Goal: Transaction & Acquisition: Purchase product/service

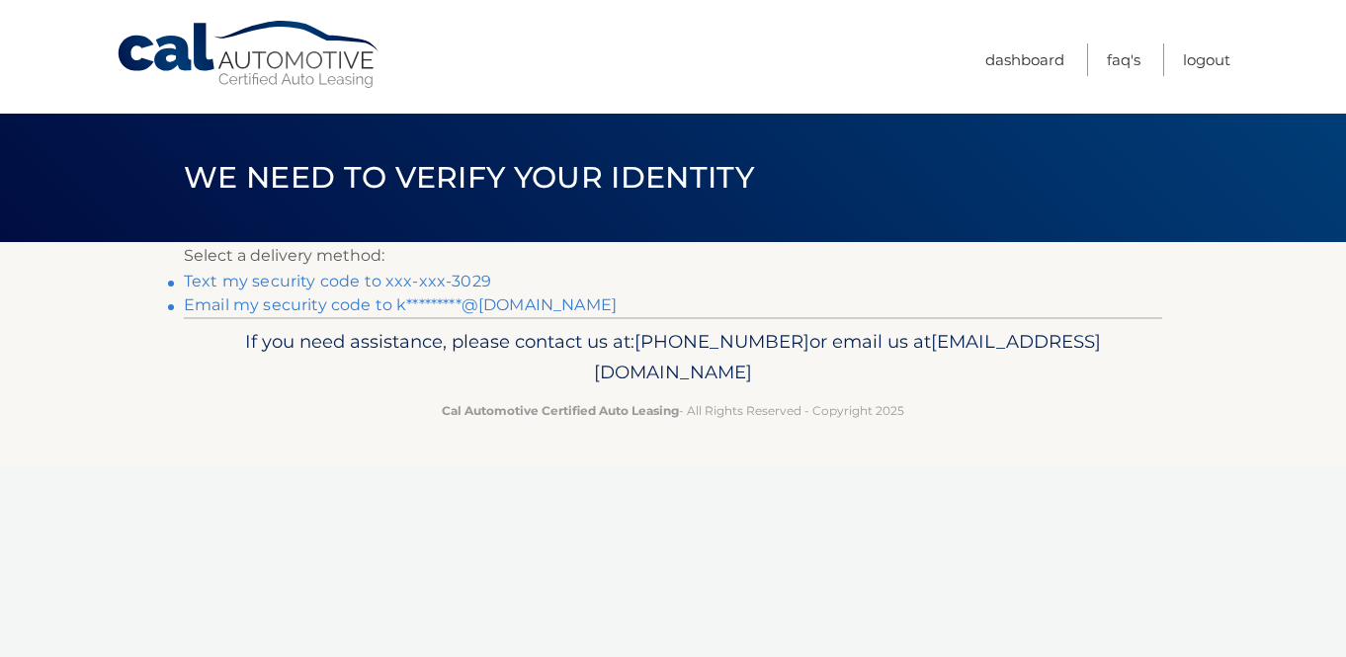
click at [462, 284] on link "Text my security code to xxx-xxx-3029" at bounding box center [337, 281] width 307 height 19
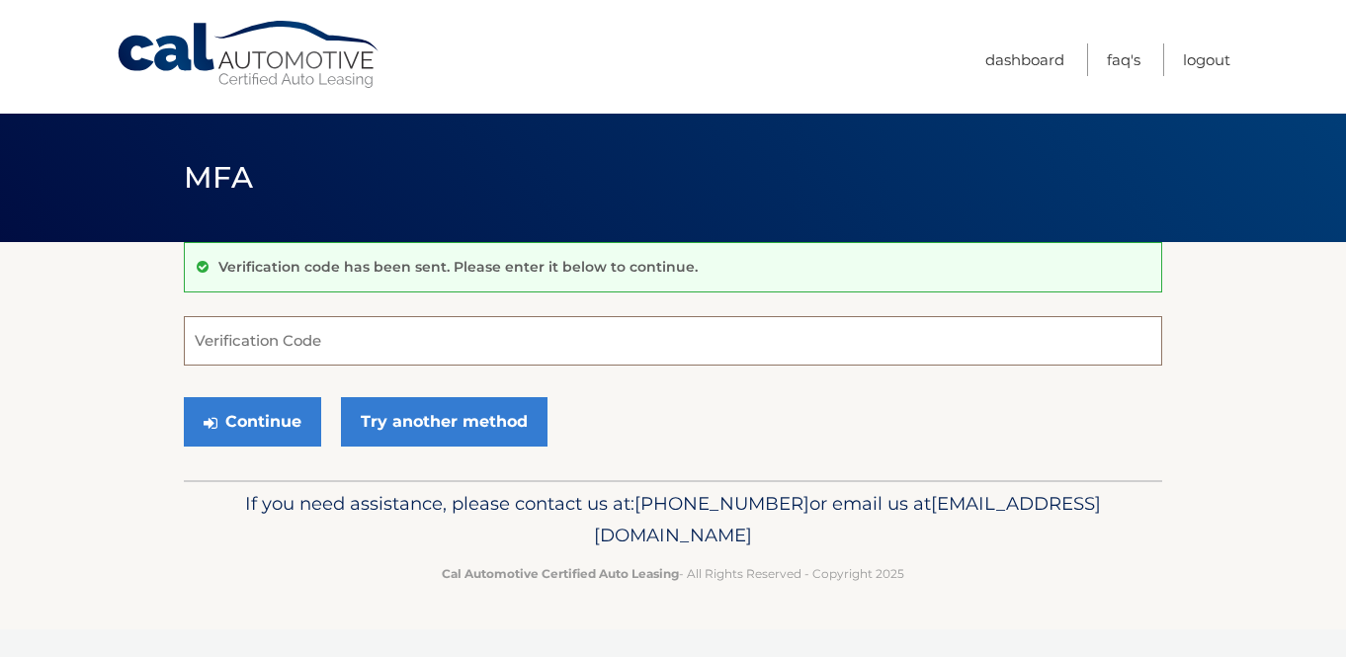
click at [419, 345] on input "Verification Code" at bounding box center [673, 340] width 978 height 49
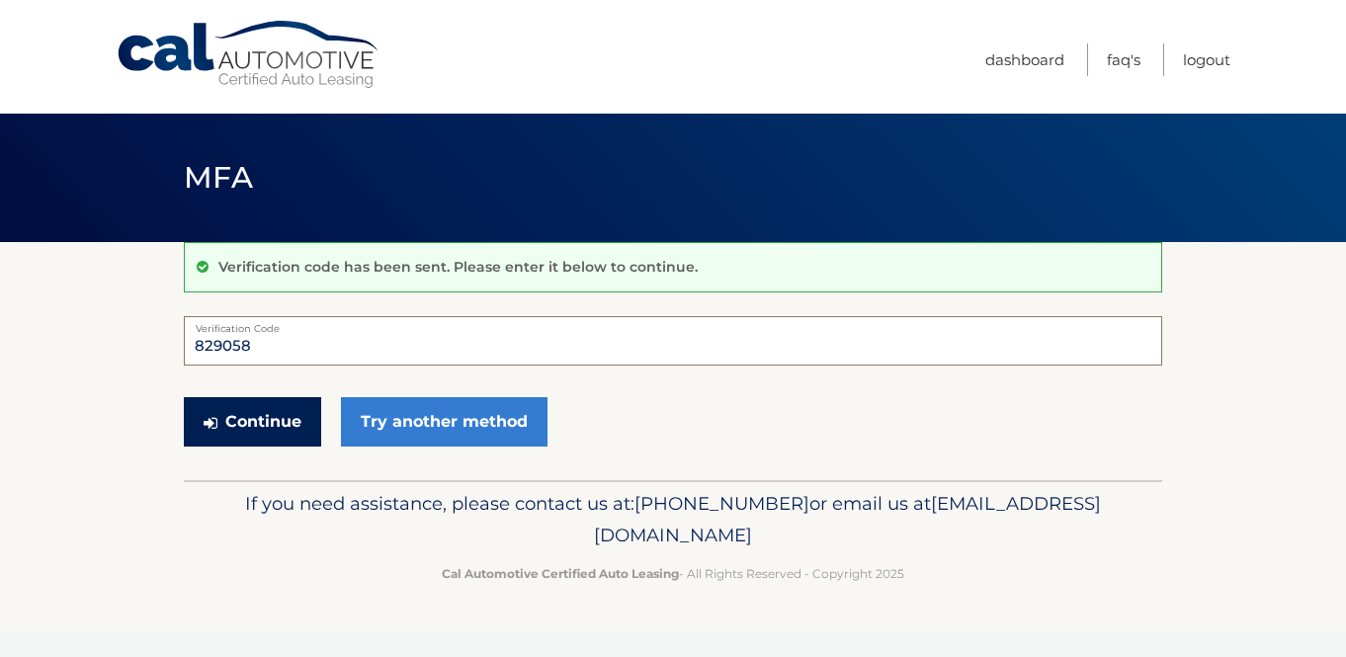
type input "829058"
click at [227, 419] on button "Continue" at bounding box center [252, 421] width 137 height 49
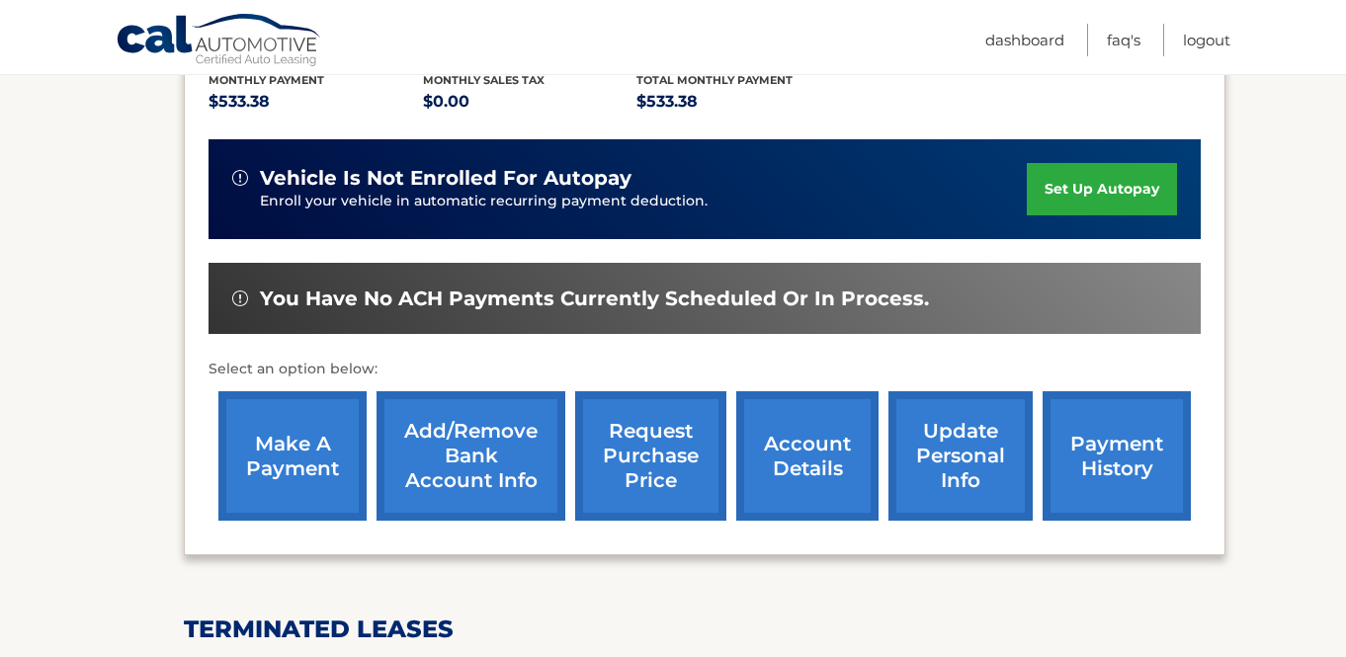
scroll to position [435, 0]
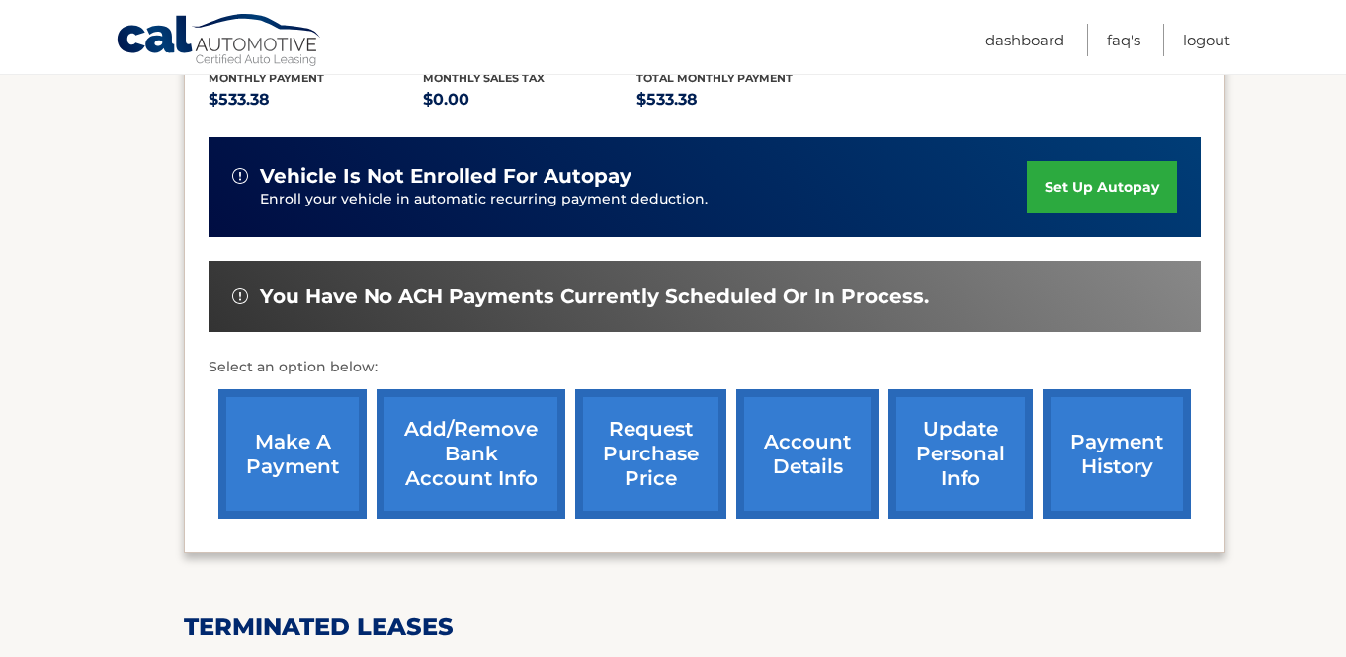
click at [269, 437] on link "make a payment" at bounding box center [292, 453] width 148 height 129
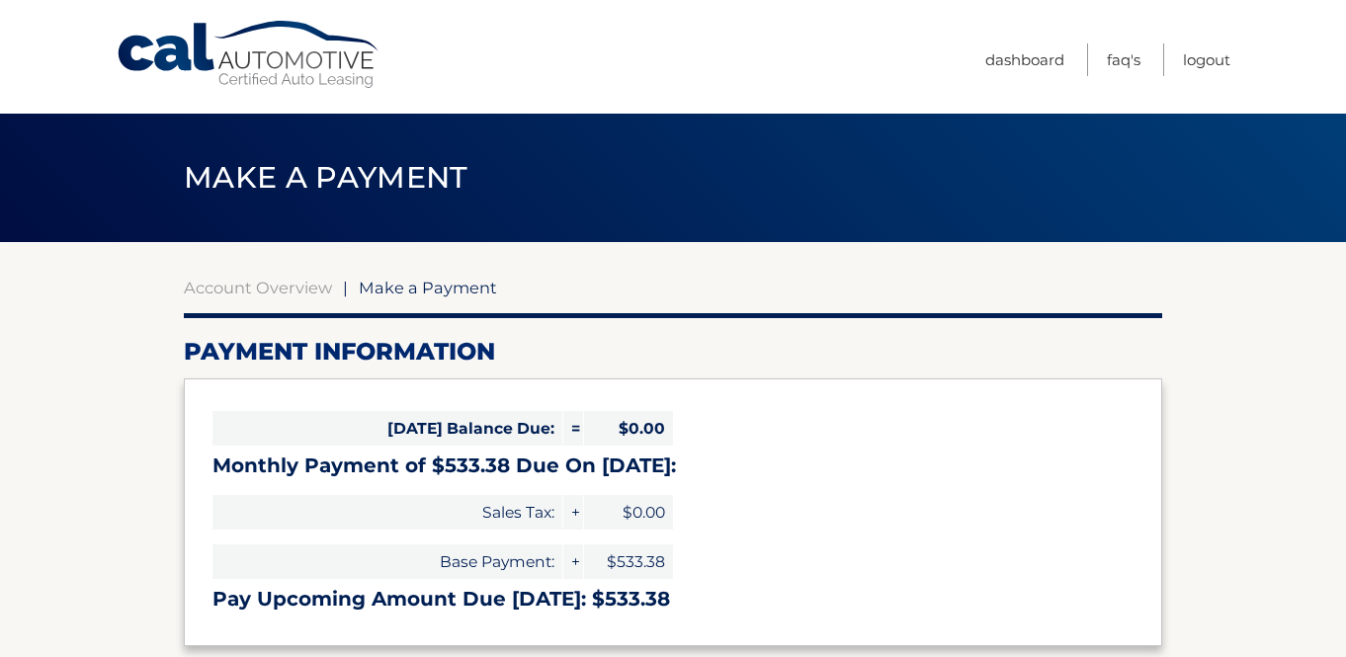
select select "MTZhZjE1MWUtMDU4YS00ZWVjLWJjNWMtZWE4OTgyNjc3ZTYx"
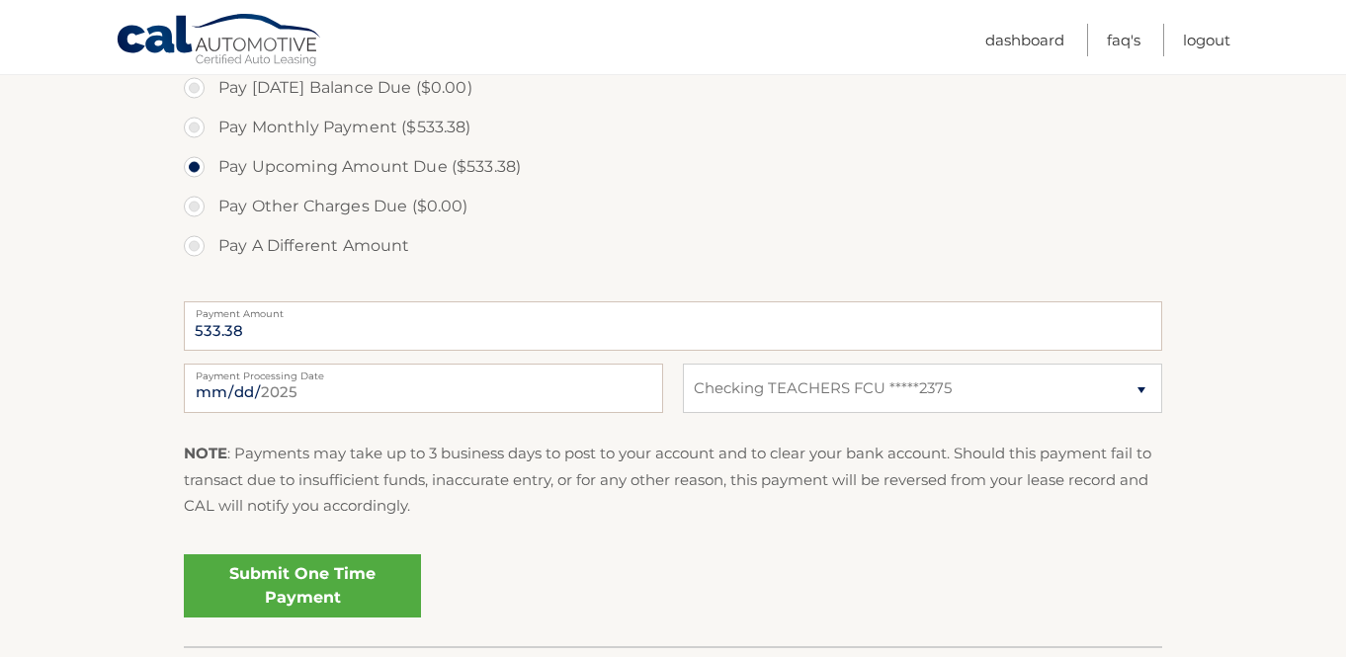
scroll to position [616, 0]
click at [281, 585] on link "Submit One Time Payment" at bounding box center [302, 584] width 237 height 63
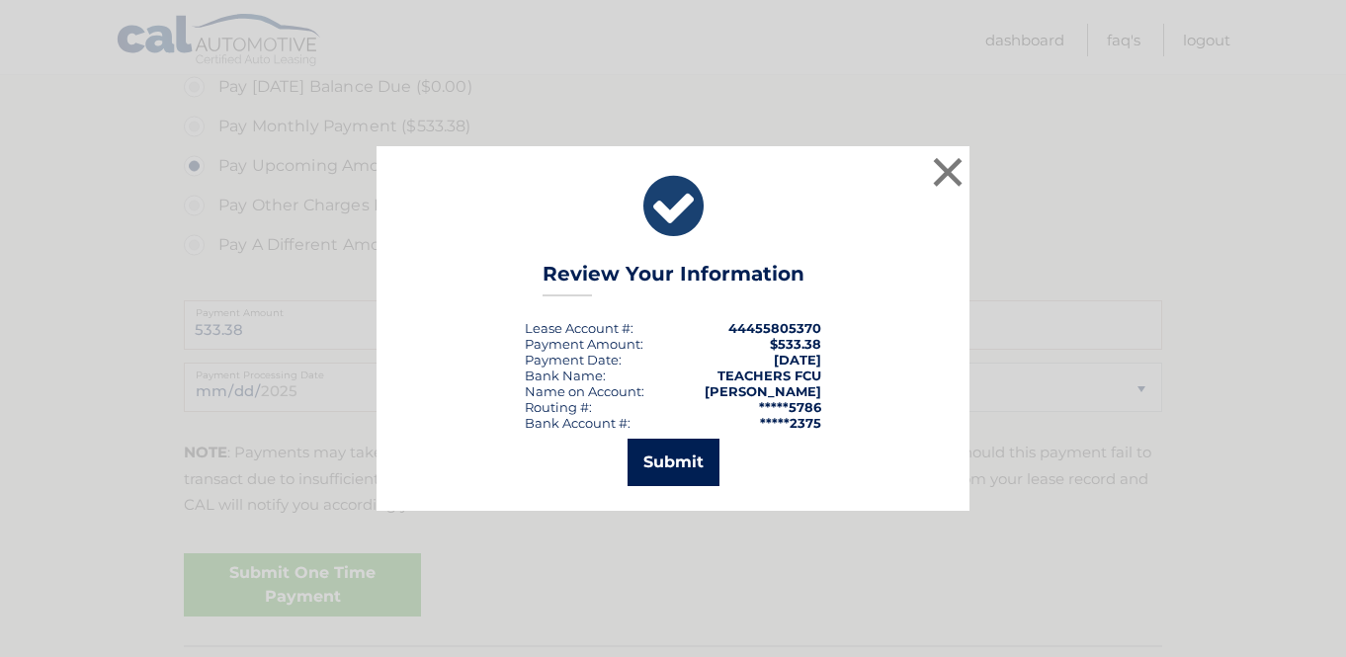
click at [663, 474] on button "Submit" at bounding box center [673, 462] width 92 height 47
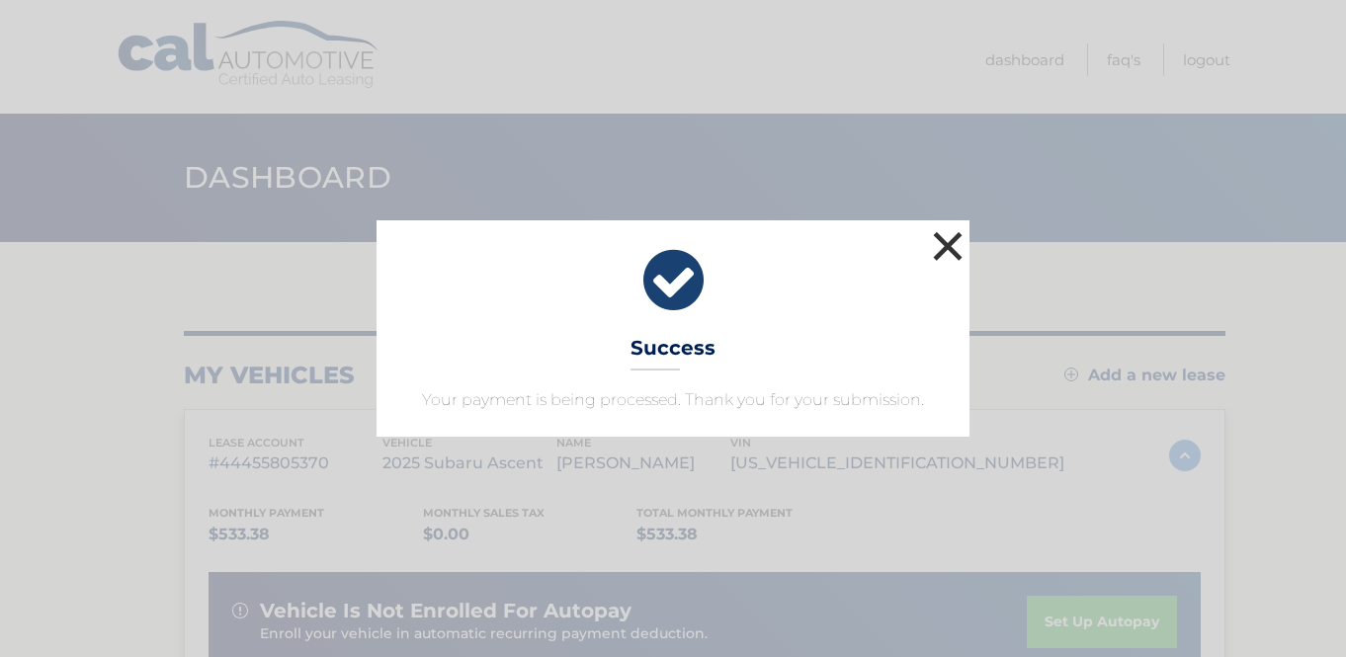
click at [946, 243] on button "×" at bounding box center [948, 246] width 40 height 40
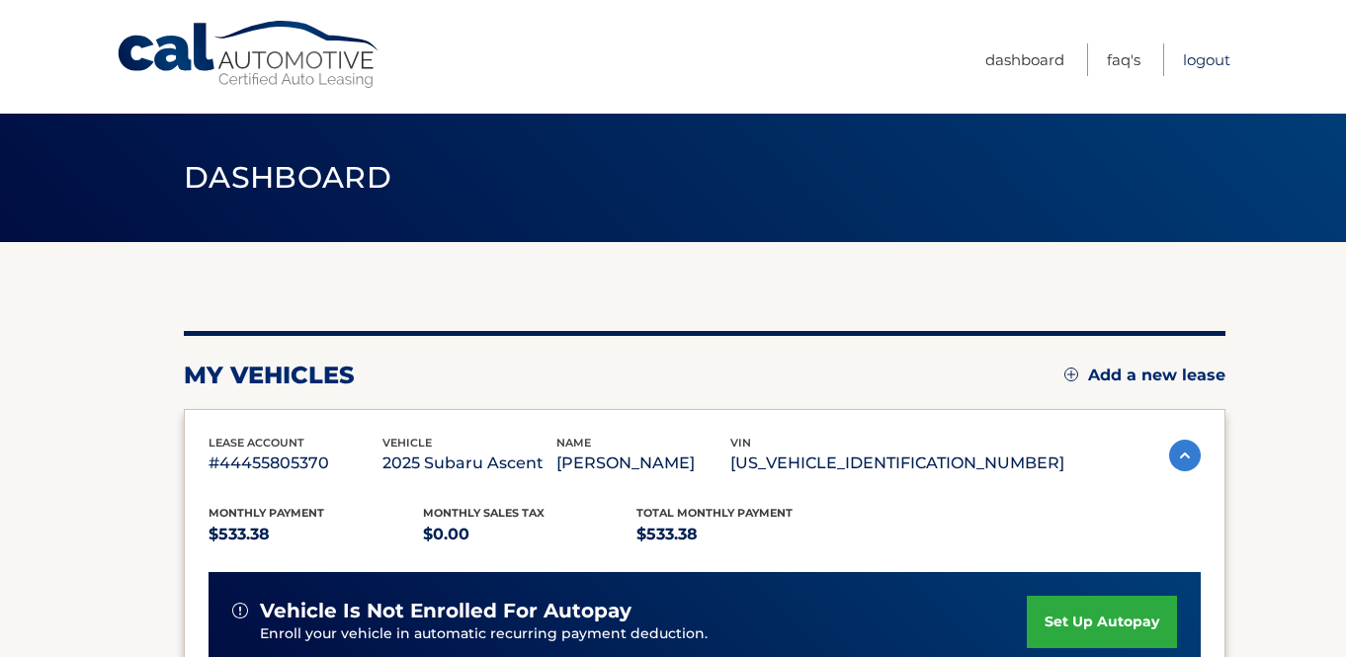
click at [1196, 58] on link "Logout" at bounding box center [1206, 59] width 47 height 33
